Goal: Transaction & Acquisition: Purchase product/service

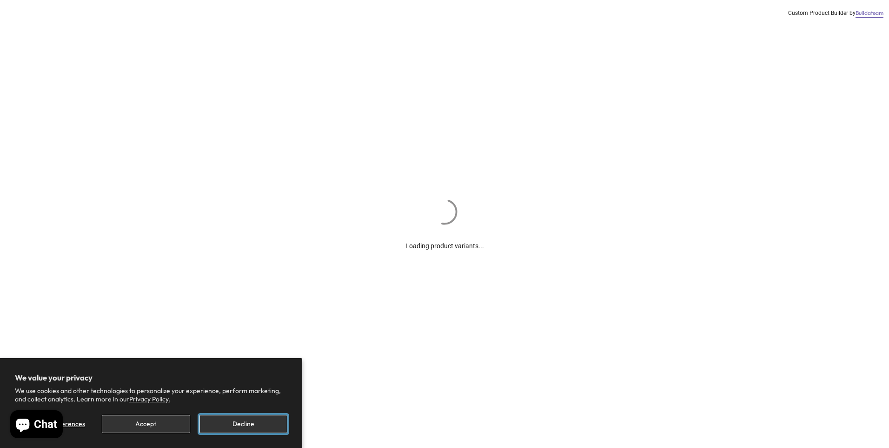
click at [246, 423] on button "Decline" at bounding box center [244, 423] width 88 height 18
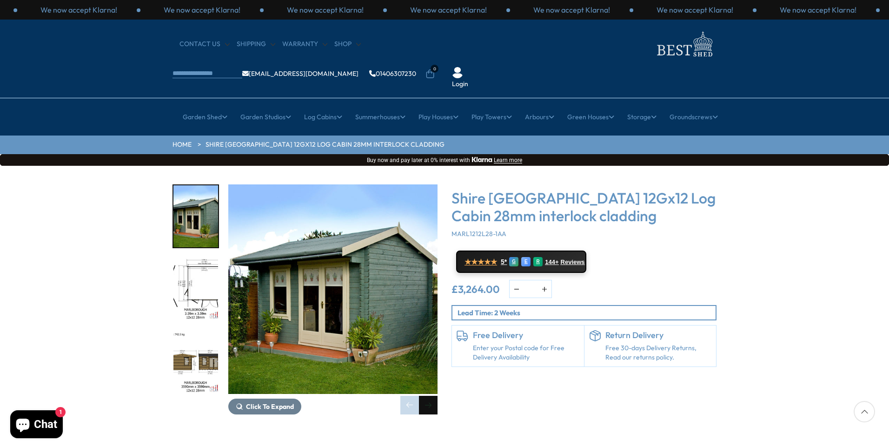
click at [428, 395] on div "Next slide" at bounding box center [428, 404] width 19 height 19
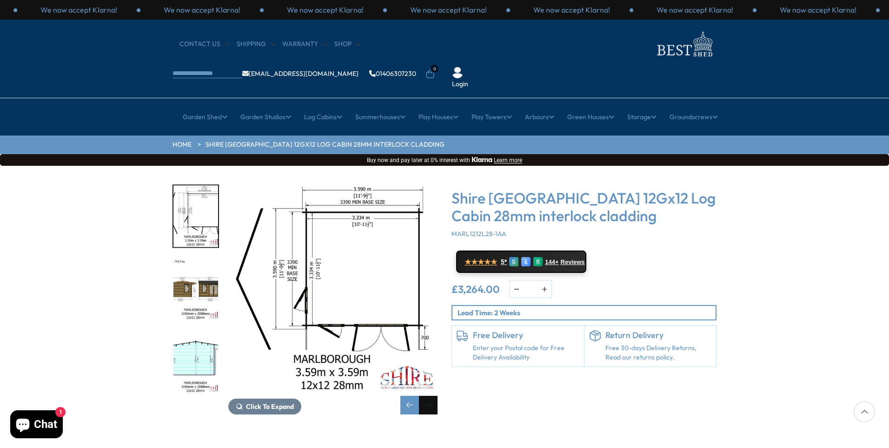
click at [428, 395] on div "Next slide" at bounding box center [428, 404] width 19 height 19
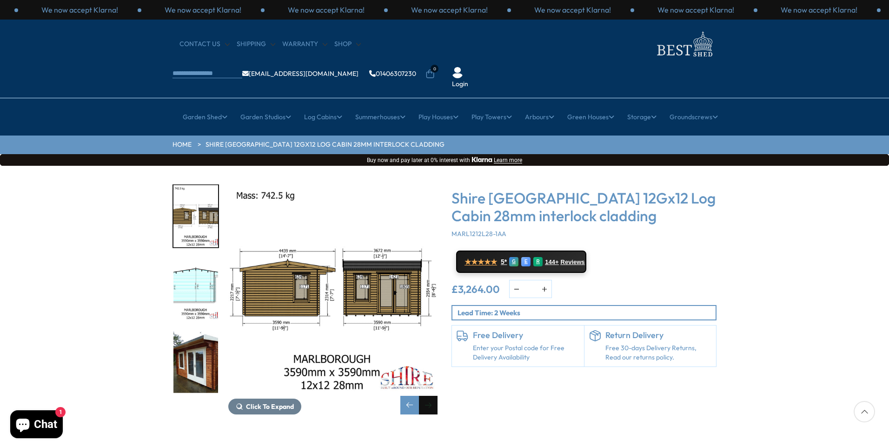
click at [428, 395] on div "Next slide" at bounding box center [428, 404] width 19 height 19
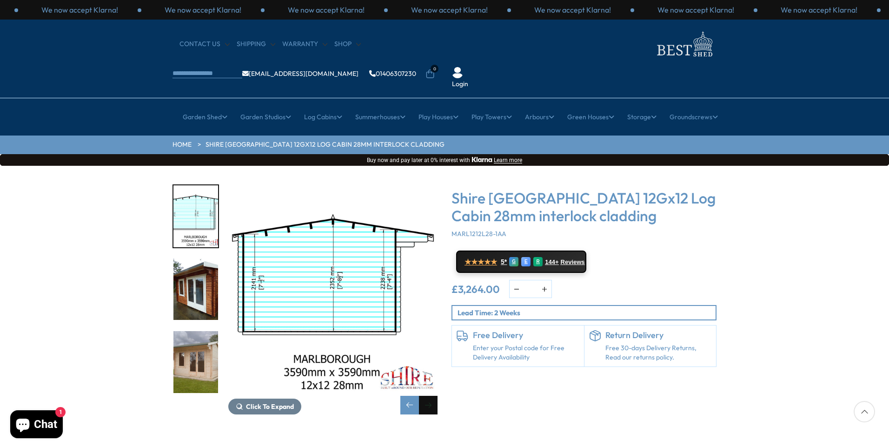
click at [428, 395] on div "Next slide" at bounding box center [428, 404] width 19 height 19
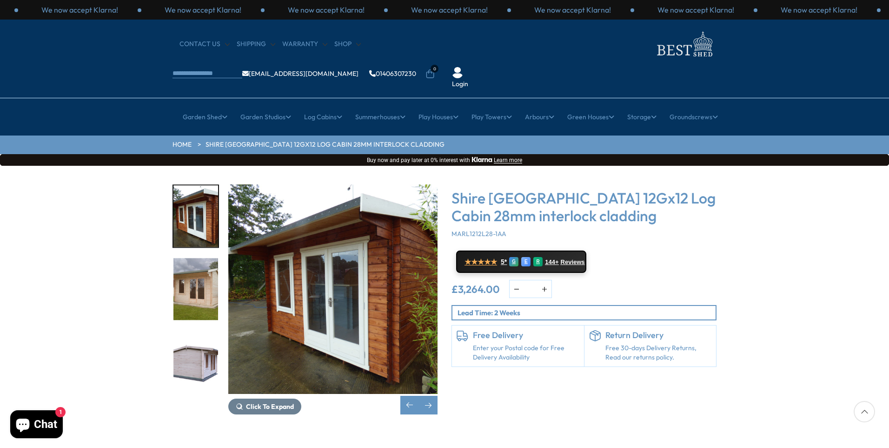
click at [516, 280] on button "button" at bounding box center [517, 288] width 14 height 17
click at [476, 67] on div "Login" at bounding box center [460, 78] width 32 height 22
click at [468, 80] on link "Login" at bounding box center [460, 84] width 16 height 9
